Goal: Task Accomplishment & Management: Complete application form

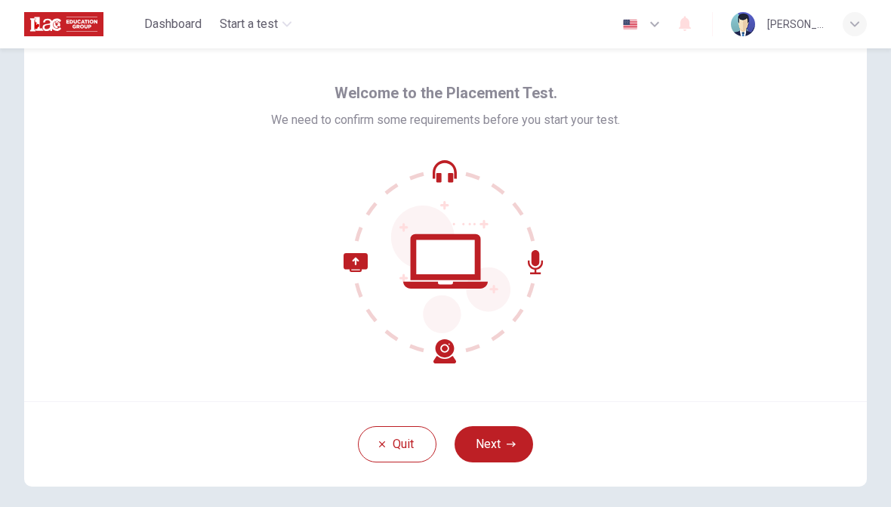
scroll to position [41, 0]
click at [499, 433] on button "Next" at bounding box center [494, 443] width 79 height 36
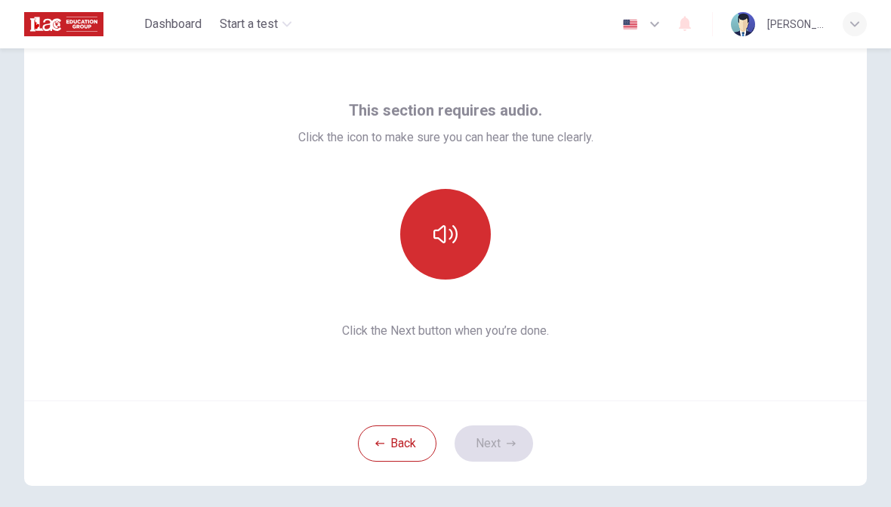
click at [462, 236] on button "button" at bounding box center [445, 234] width 91 height 91
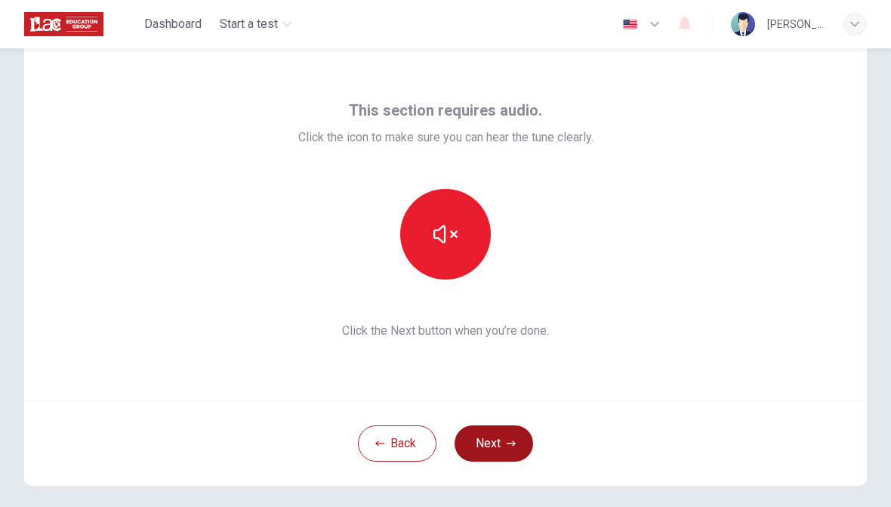
click at [527, 449] on button "Next" at bounding box center [494, 443] width 79 height 36
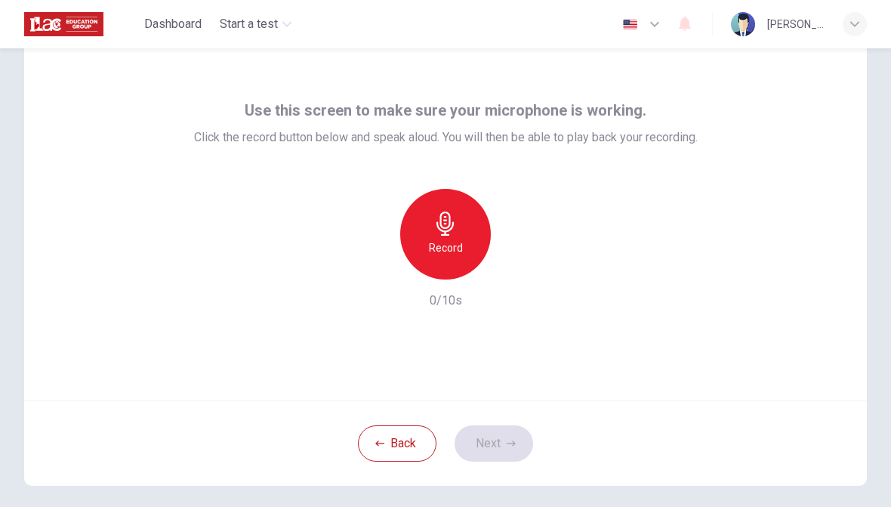
click at [447, 259] on div "Record" at bounding box center [445, 234] width 91 height 91
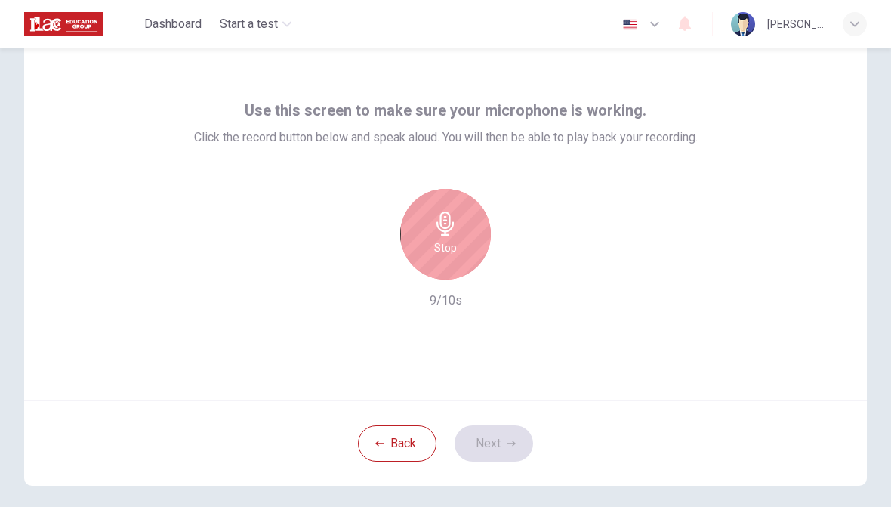
click at [459, 241] on div "Stop" at bounding box center [445, 234] width 91 height 91
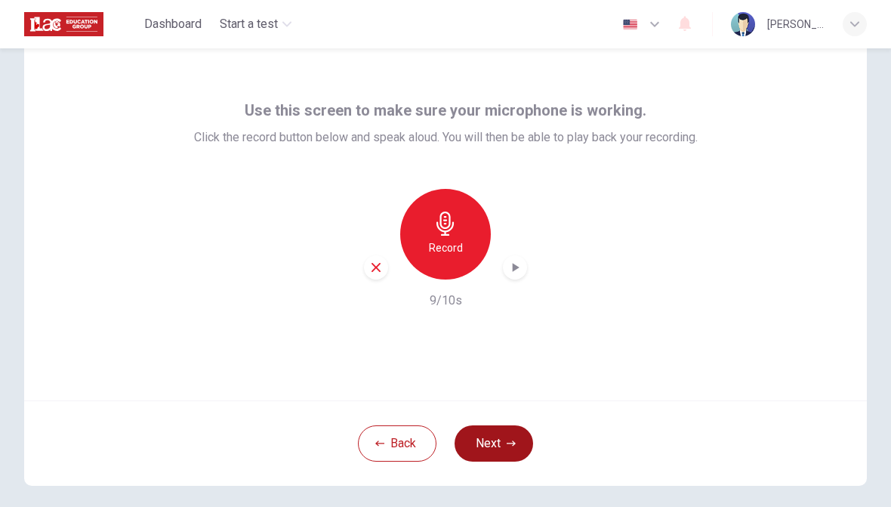
click at [508, 446] on icon "button" at bounding box center [511, 443] width 9 height 9
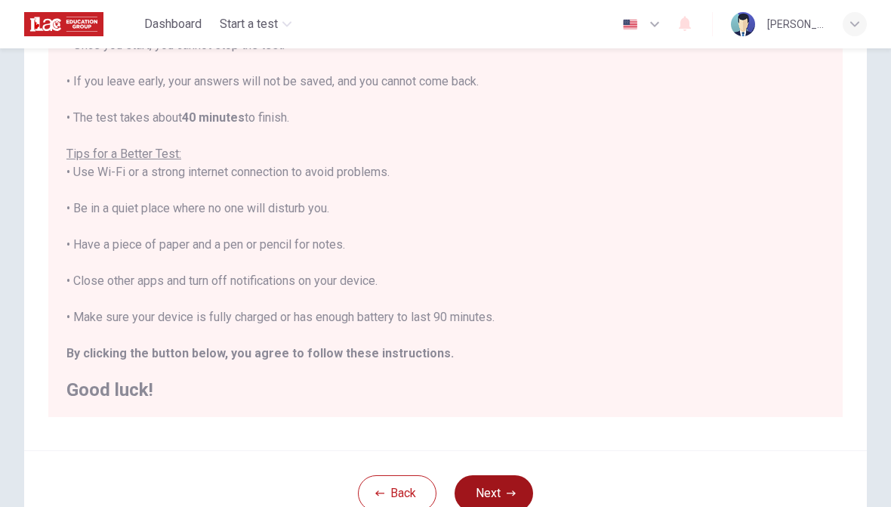
scroll to position [183, 0]
click at [528, 490] on button "Next" at bounding box center [494, 494] width 79 height 36
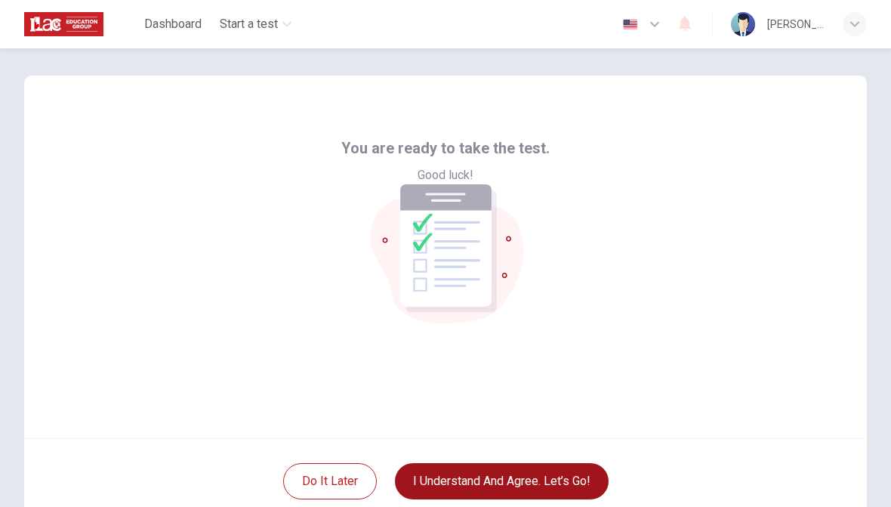
scroll to position [4, 0]
click at [552, 484] on button "I understand and agree. Let’s go!" at bounding box center [502, 480] width 214 height 36
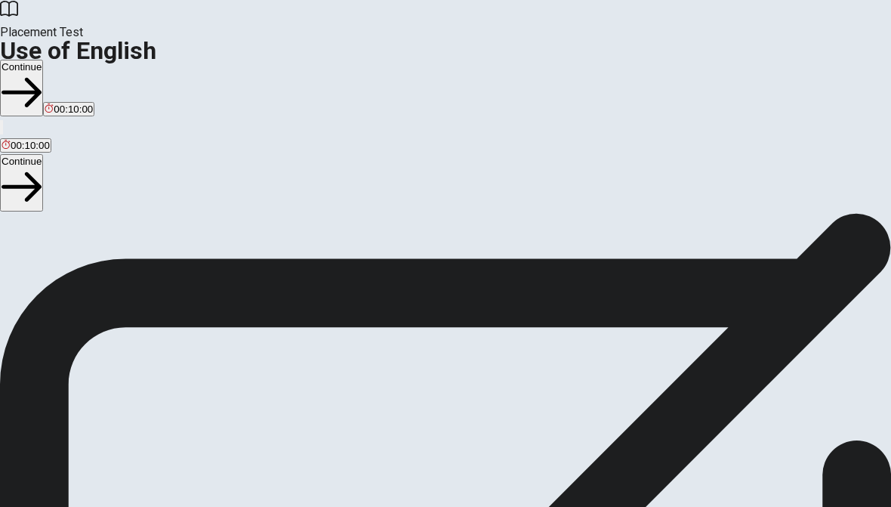
click at [43, 154] on button "Continue" at bounding box center [21, 182] width 43 height 57
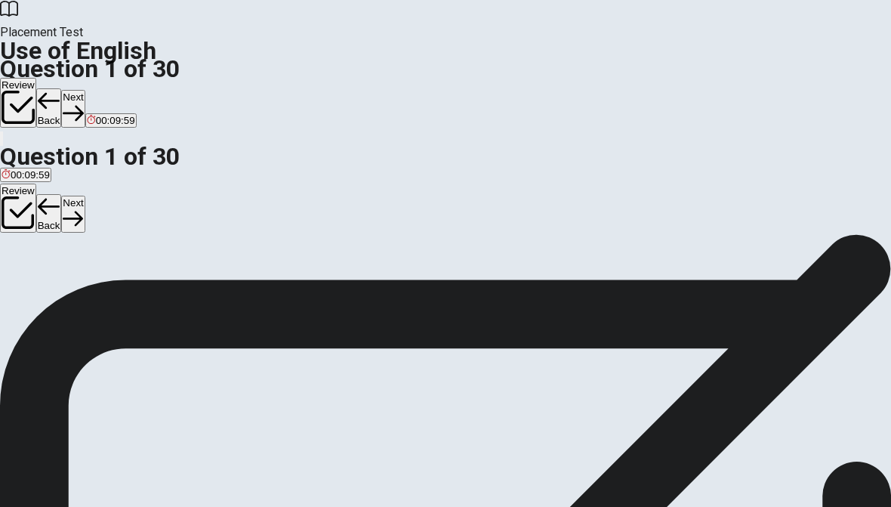
scroll to position [122, 0]
click at [77, 183] on span "will stays" at bounding box center [57, 176] width 40 height 11
click at [85, 196] on button "Next" at bounding box center [72, 214] width 23 height 37
click at [44, 183] on span "are going" at bounding box center [23, 176] width 42 height 11
click at [85, 196] on button "Next" at bounding box center [72, 214] width 23 height 37
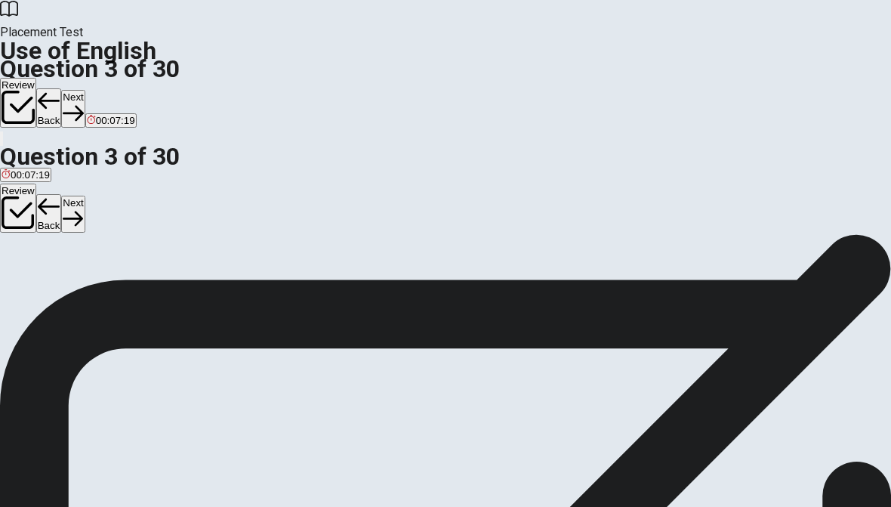
click at [25, 183] on span "finish" at bounding box center [13, 176] width 23 height 11
click at [85, 196] on button "Next" at bounding box center [72, 214] width 23 height 37
click at [25, 184] on button "A have" at bounding box center [12, 172] width 25 height 26
click at [83, 209] on icon "button" at bounding box center [73, 219] width 20 height 20
click at [77, 184] on button "C work" at bounding box center [65, 172] width 24 height 26
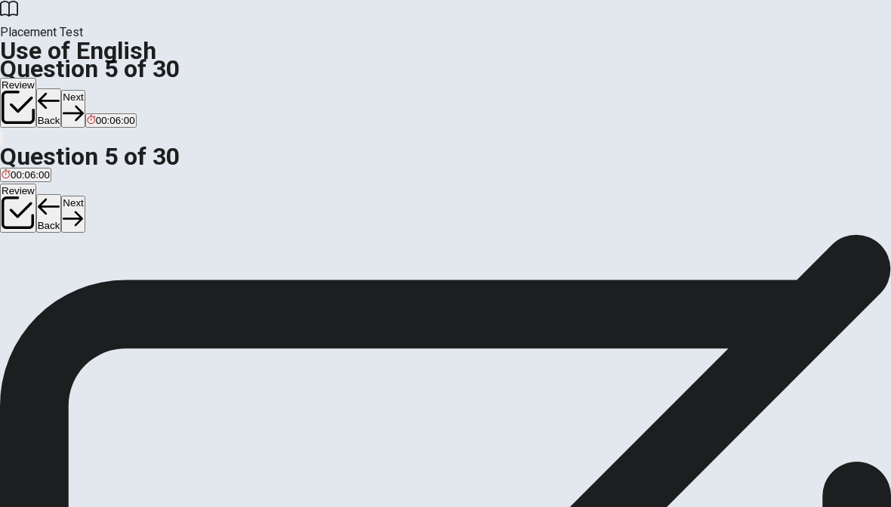
click at [85, 196] on button "Next" at bounding box center [72, 214] width 23 height 37
click at [25, 218] on button "A have" at bounding box center [12, 205] width 25 height 26
click at [60, 196] on button "Next" at bounding box center [47, 214] width 23 height 37
click at [94, 218] on button "D drink" at bounding box center [81, 205] width 25 height 26
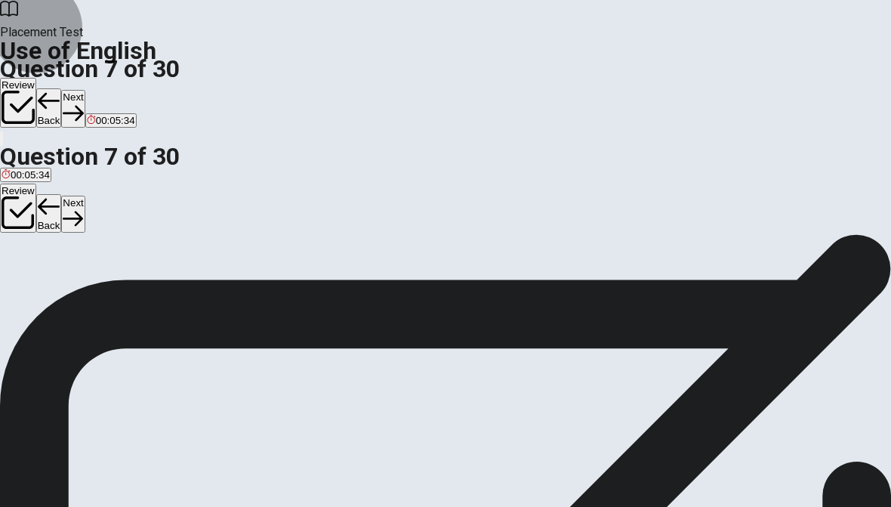
click at [85, 196] on button "Next" at bounding box center [72, 214] width 23 height 37
click at [54, 218] on button "B watch" at bounding box center [39, 205] width 29 height 26
click at [83, 211] on icon "button" at bounding box center [73, 218] width 20 height 15
click at [29, 218] on button "A green" at bounding box center [14, 205] width 29 height 26
click at [85, 196] on button "Next" at bounding box center [72, 214] width 23 height 37
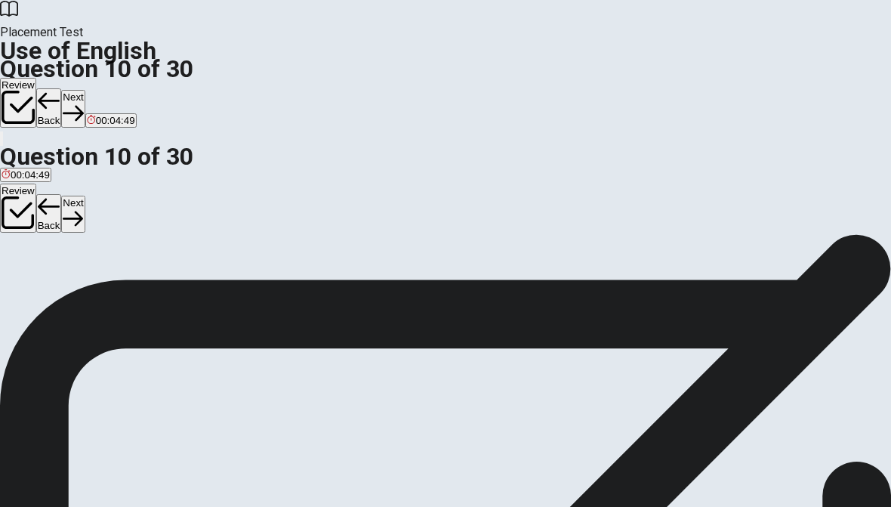
click at [162, 218] on button "D have lived" at bounding box center [138, 205] width 48 height 26
click at [83, 209] on icon "button" at bounding box center [73, 219] width 20 height 20
click at [79, 199] on button "D Did" at bounding box center [70, 187] width 18 height 26
click at [60, 196] on button "Next" at bounding box center [47, 214] width 23 height 37
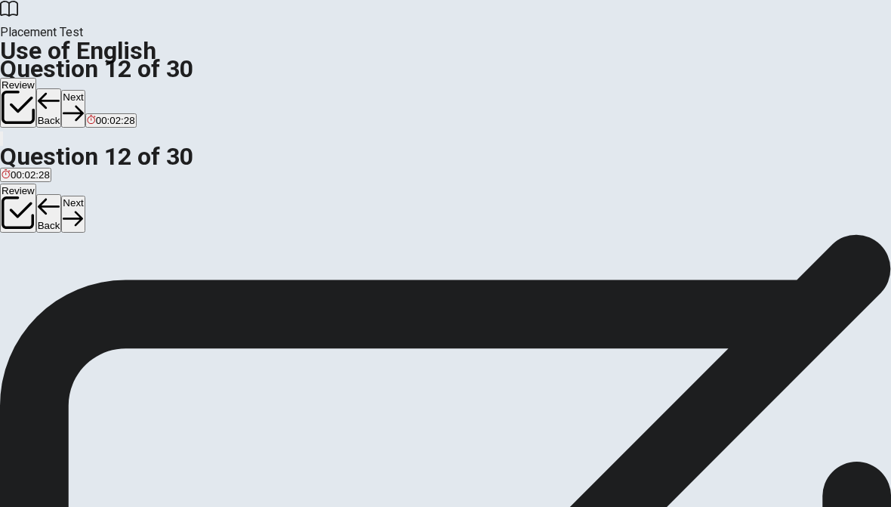
click at [111, 198] on span "has been living" at bounding box center [77, 192] width 67 height 11
click at [85, 196] on button "Next" at bounding box center [72, 214] width 23 height 37
click at [91, 199] on button "D went" at bounding box center [78, 187] width 24 height 26
click at [85, 196] on button "Next" at bounding box center [72, 214] width 23 height 37
click at [96, 199] on button "C will call" at bounding box center [78, 187] width 35 height 26
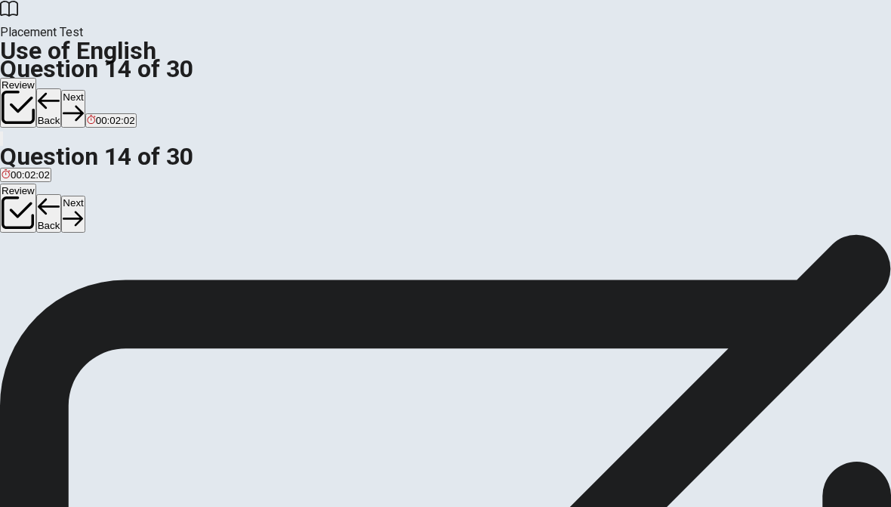
click at [85, 196] on button "Next" at bounding box center [72, 214] width 23 height 37
click at [128, 199] on button "D Carrot" at bounding box center [112, 187] width 31 height 26
click at [85, 196] on button "Next" at bounding box center [72, 214] width 23 height 37
click at [26, 296] on button "A often" at bounding box center [13, 283] width 26 height 26
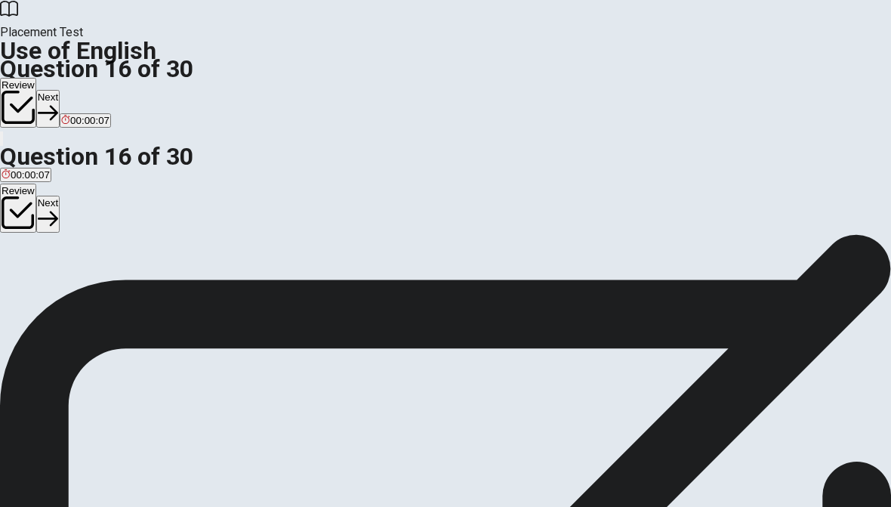
click at [60, 196] on button "Next" at bounding box center [47, 214] width 23 height 37
click at [0, 181] on html "This site uses cookies, as explained in our Privacy Policy . If you agree to th…" at bounding box center [445, 253] width 891 height 507
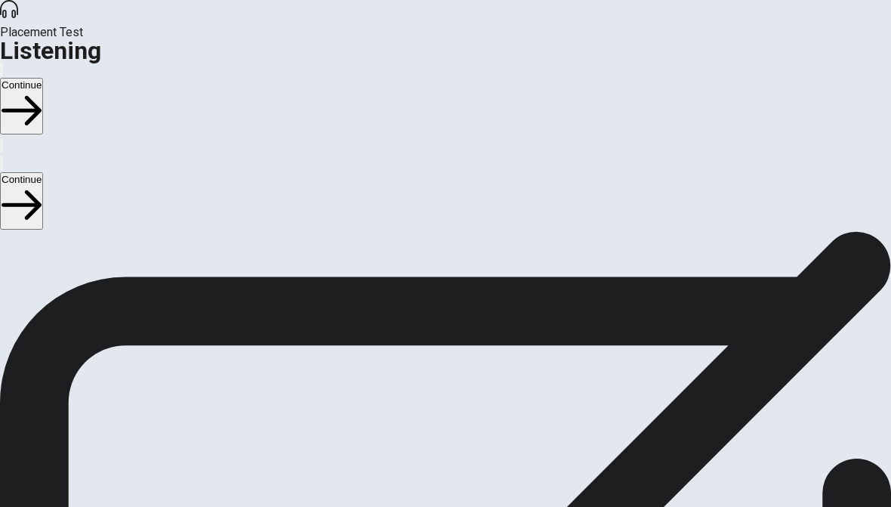
scroll to position [19, 0]
click at [43, 172] on button "Continue" at bounding box center [21, 200] width 43 height 57
type input "4"
click at [10, 215] on input "checkbox" at bounding box center [5, 220] width 10 height 10
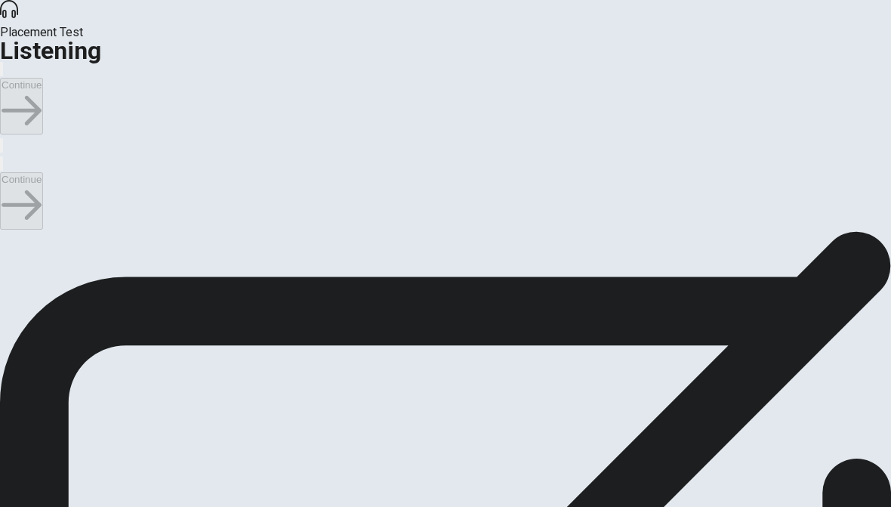
checkbox input "true"
type input "5"
click at [10, 215] on input "checkbox" at bounding box center [5, 220] width 10 height 10
checkbox input "false"
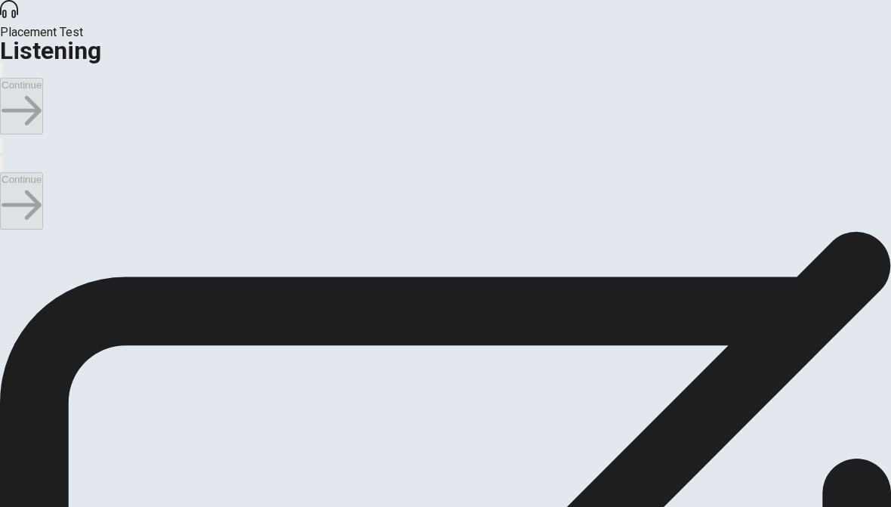
type input "20"
click at [10, 234] on input "checkbox" at bounding box center [5, 239] width 10 height 10
checkbox input "true"
type input "24"
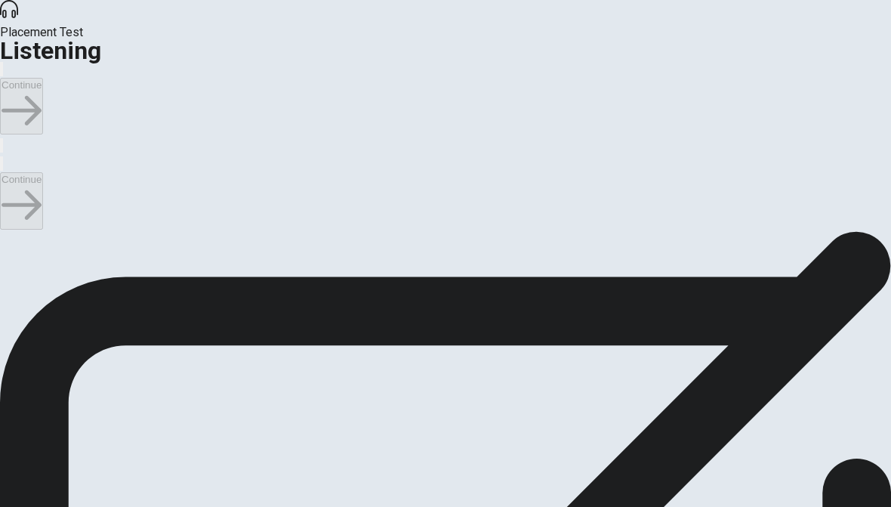
scroll to position [85, 0]
click at [10, 234] on input "checkbox" at bounding box center [5, 239] width 10 height 10
checkbox input "false"
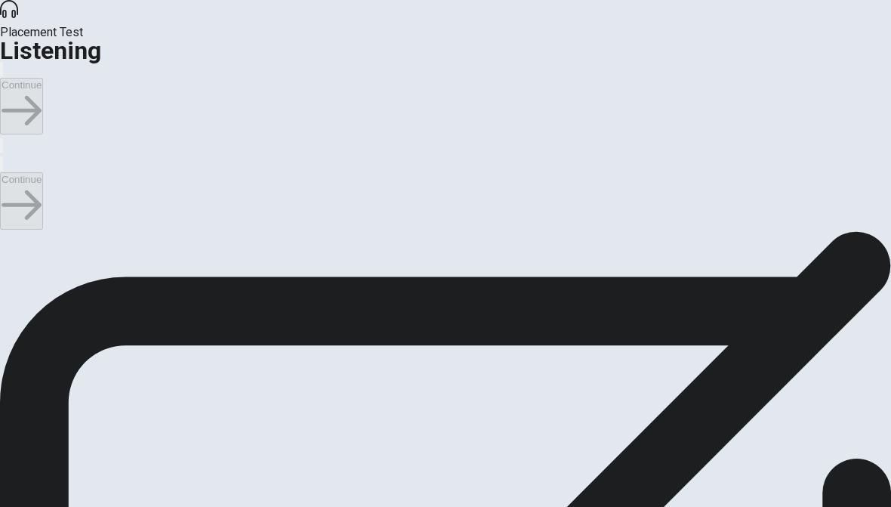
scroll to position [463, 0]
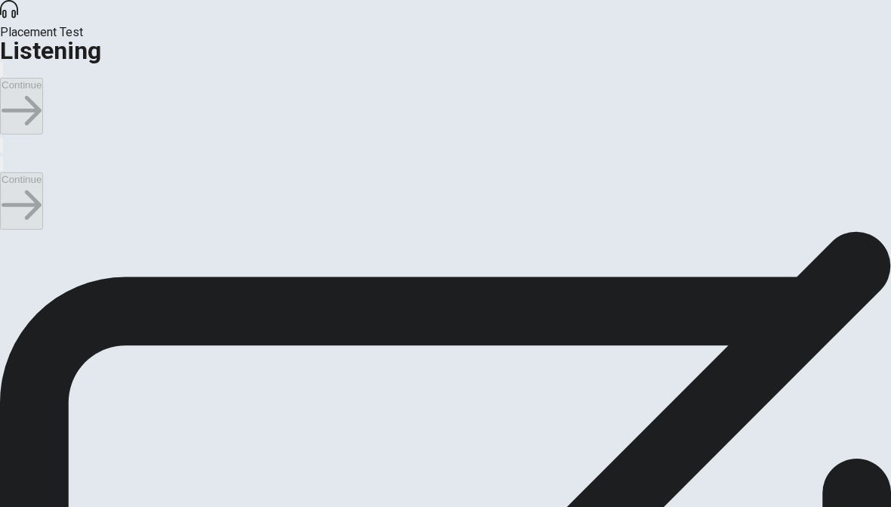
type input "67"
checkbox input "true"
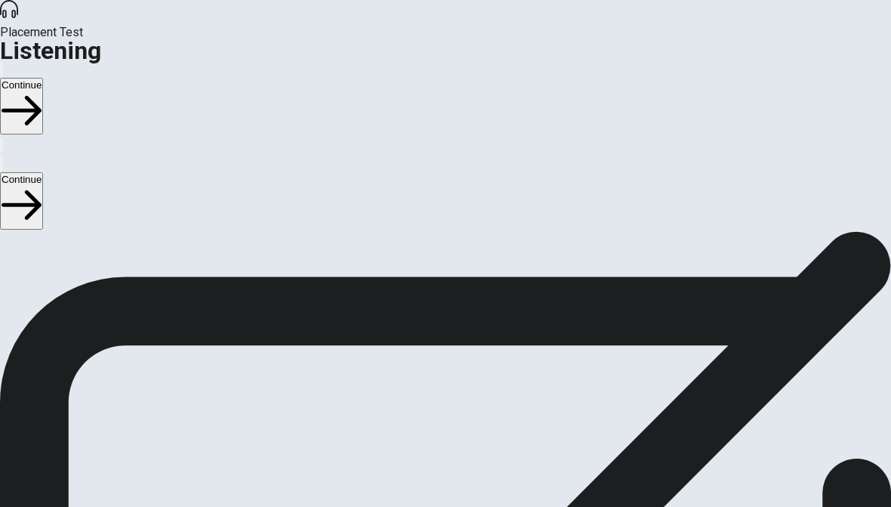
scroll to position [85, 0]
click at [43, 172] on button "Continue" at bounding box center [21, 200] width 43 height 57
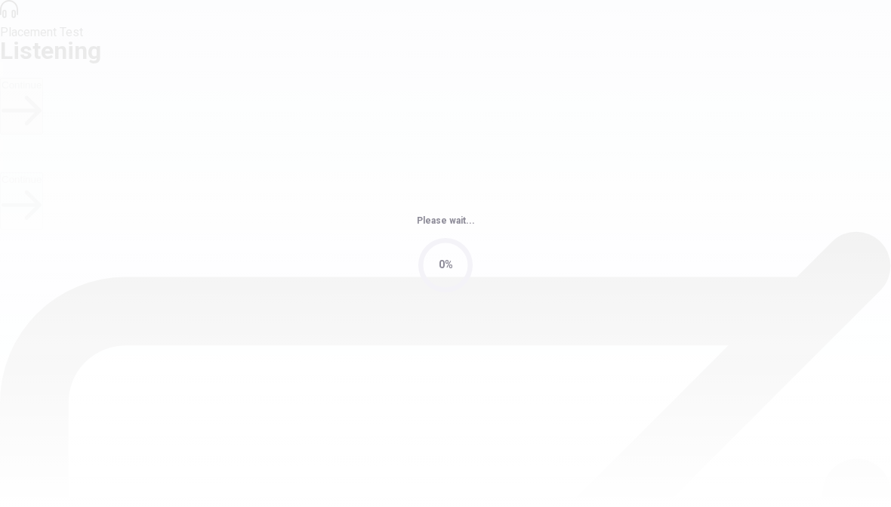
type input "75"
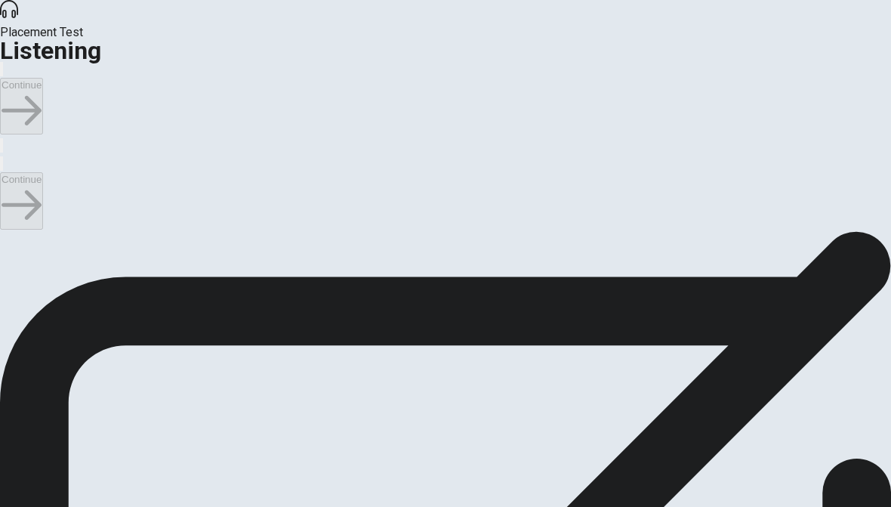
scroll to position [34, 0]
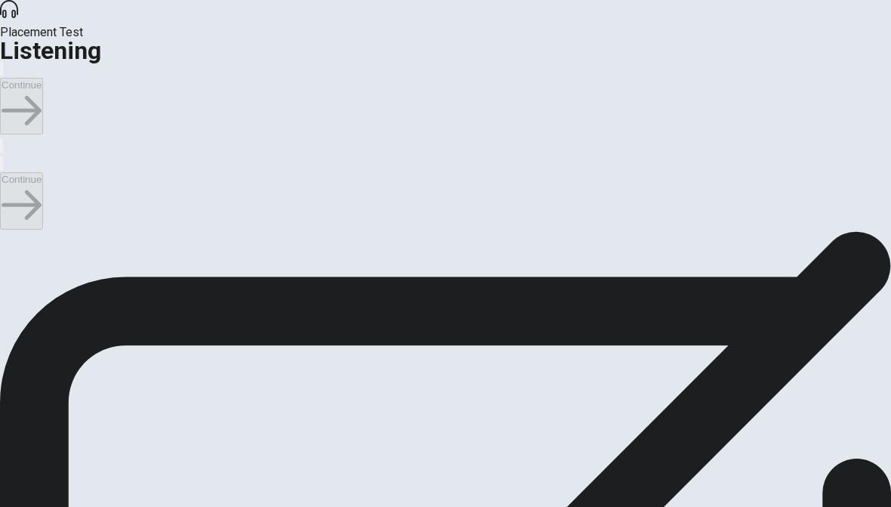
scroll to position [717, 0]
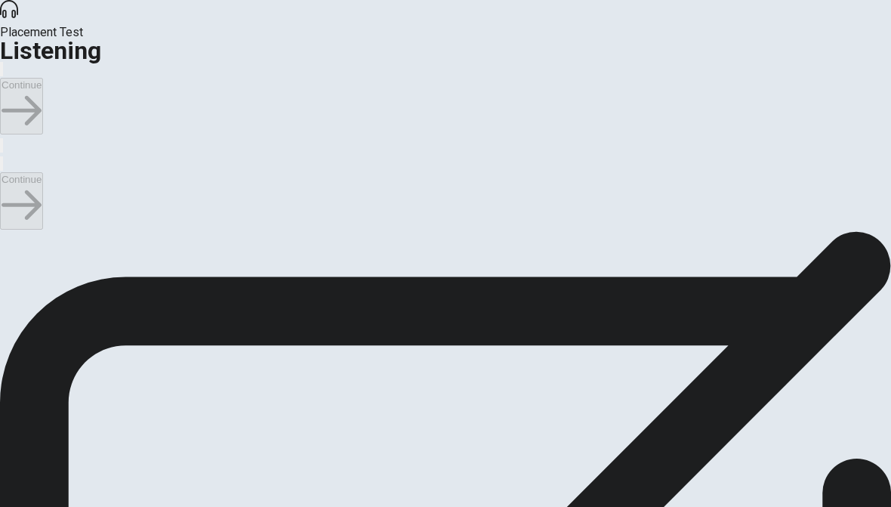
click at [43, 172] on button "Continue" at bounding box center [21, 200] width 43 height 57
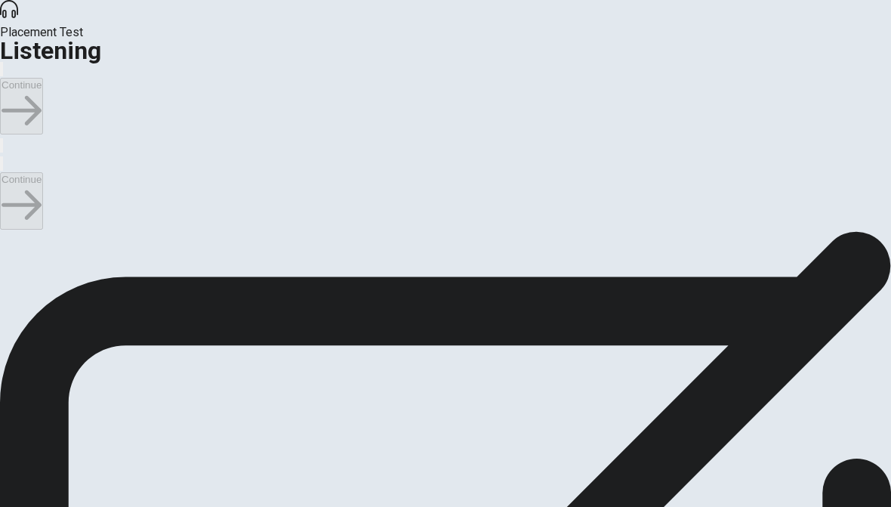
scroll to position [154, 0]
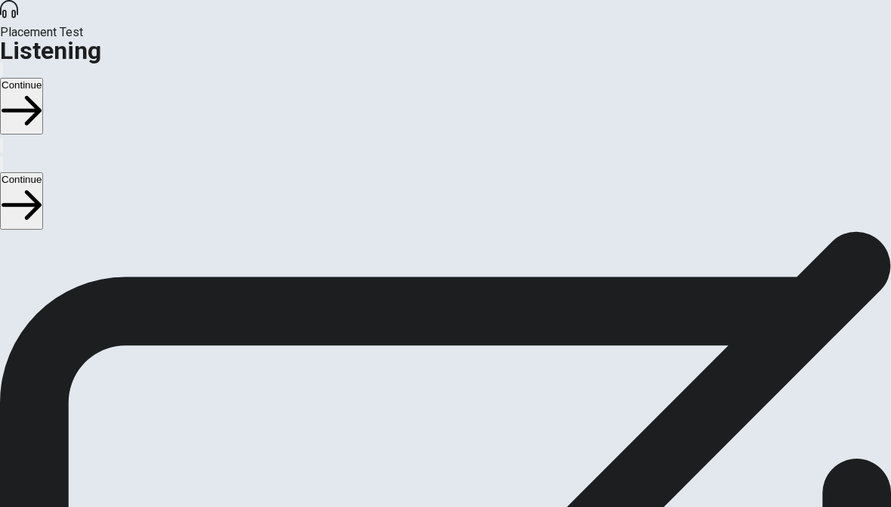
click at [43, 172] on button "Continue" at bounding box center [21, 200] width 43 height 57
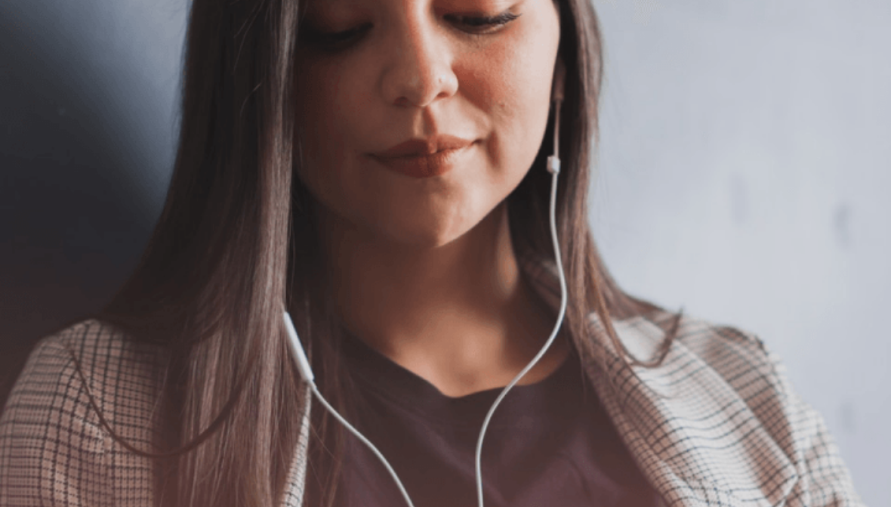
scroll to position [400, 0]
click at [43, 172] on button "Continue" at bounding box center [21, 200] width 43 height 57
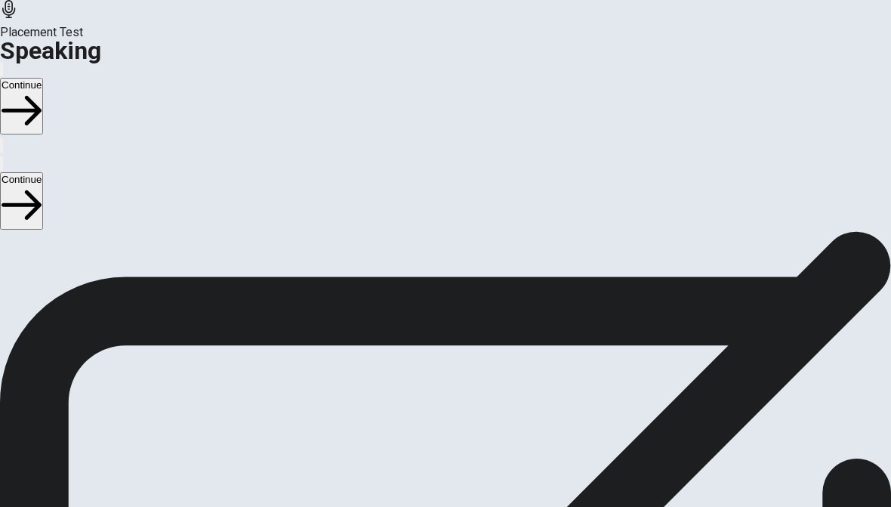
click at [468, 165] on div at bounding box center [445, 139] width 45 height 51
click at [426, 181] on button "Record Again" at bounding box center [424, 174] width 3 height 14
click at [458, 301] on div "Stop Recording" at bounding box center [445, 429] width 215 height 354
click at [425, 178] on icon "Record Again" at bounding box center [425, 178] width 0 height 0
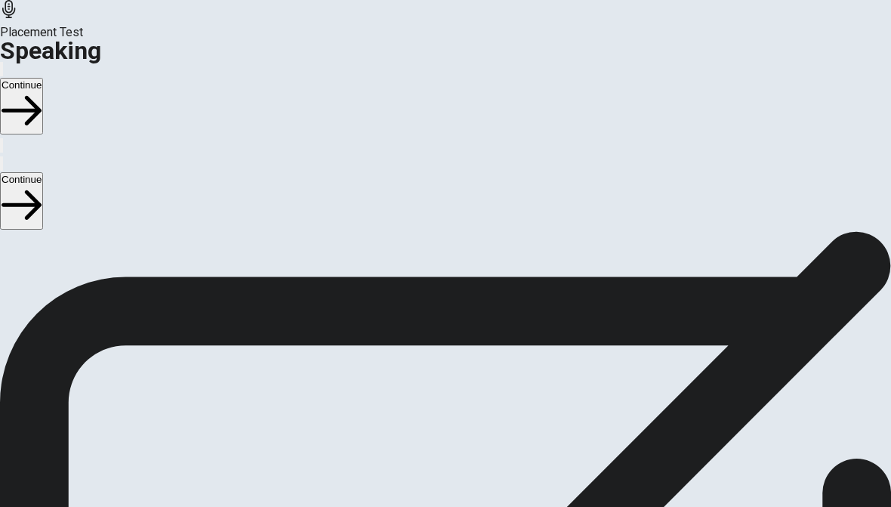
click at [463, 280] on span "Stop Recording" at bounding box center [446, 263] width 54 height 32
click at [429, 181] on button "Play Audio" at bounding box center [427, 174] width 3 height 14
click at [43, 172] on button "Continue" at bounding box center [21, 200] width 43 height 57
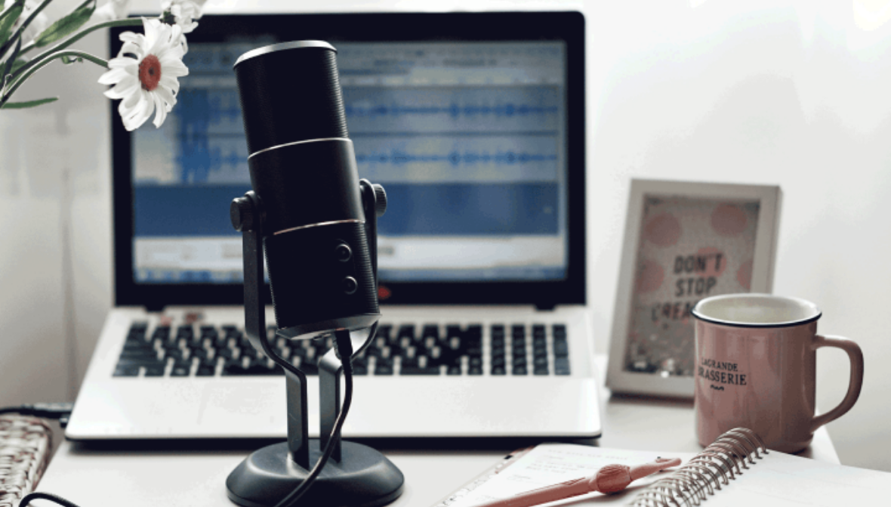
scroll to position [54, 0]
click at [42, 185] on icon "button" at bounding box center [22, 205] width 40 height 40
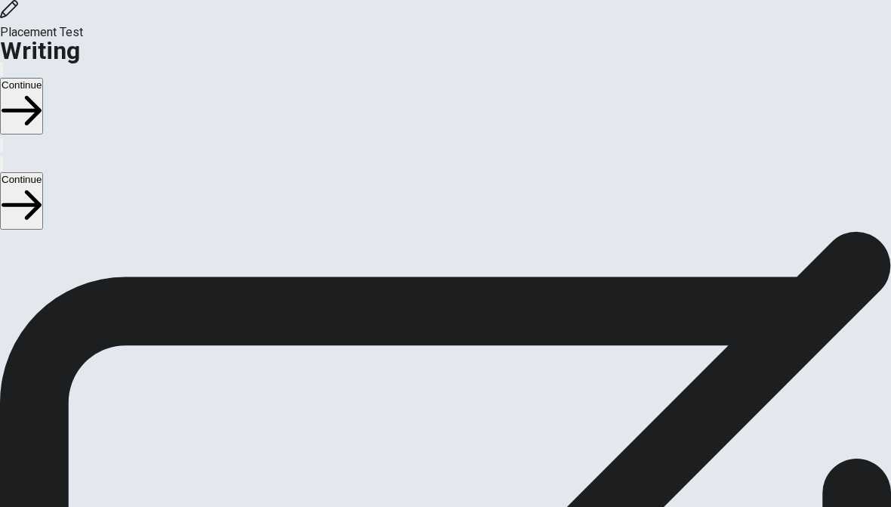
scroll to position [97, 0]
click at [43, 172] on button "Continue" at bounding box center [21, 200] width 43 height 57
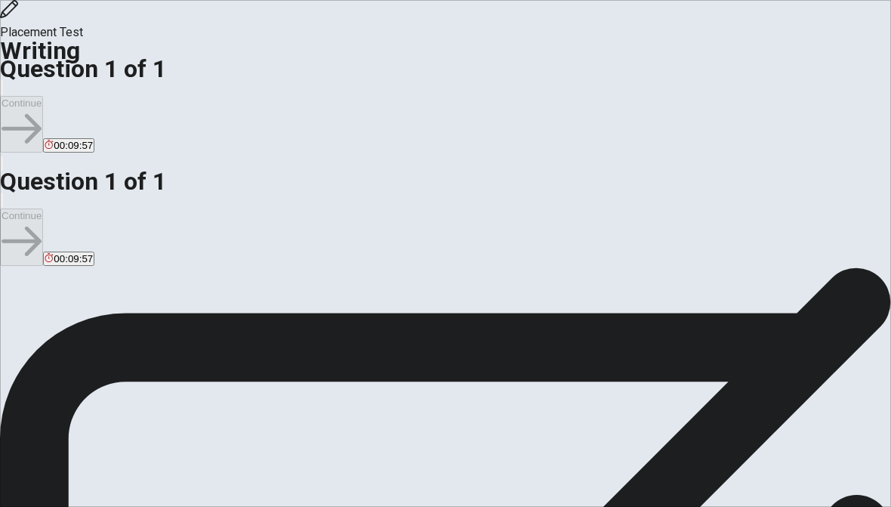
scroll to position [311, 0]
type textarea "i"
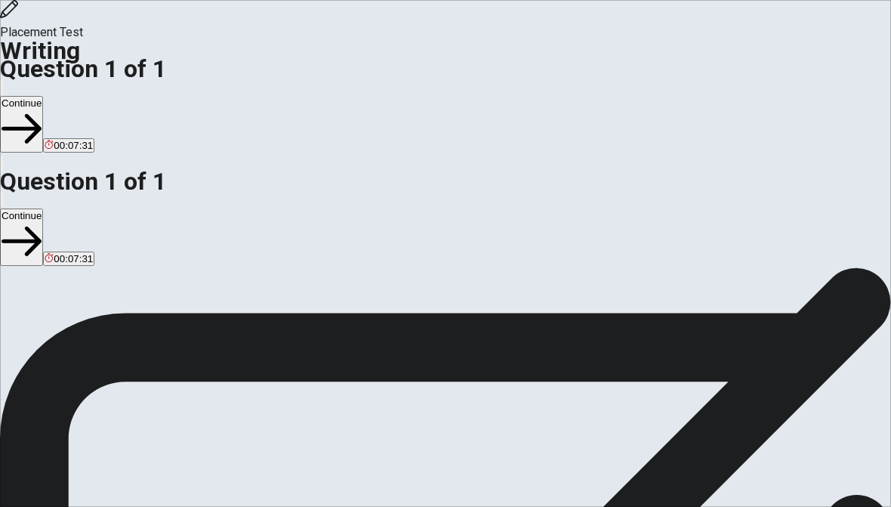
type textarea "I have a bad habit of eating snacks very late at night, and I really want to ch…"
